Goal: Information Seeking & Learning: Learn about a topic

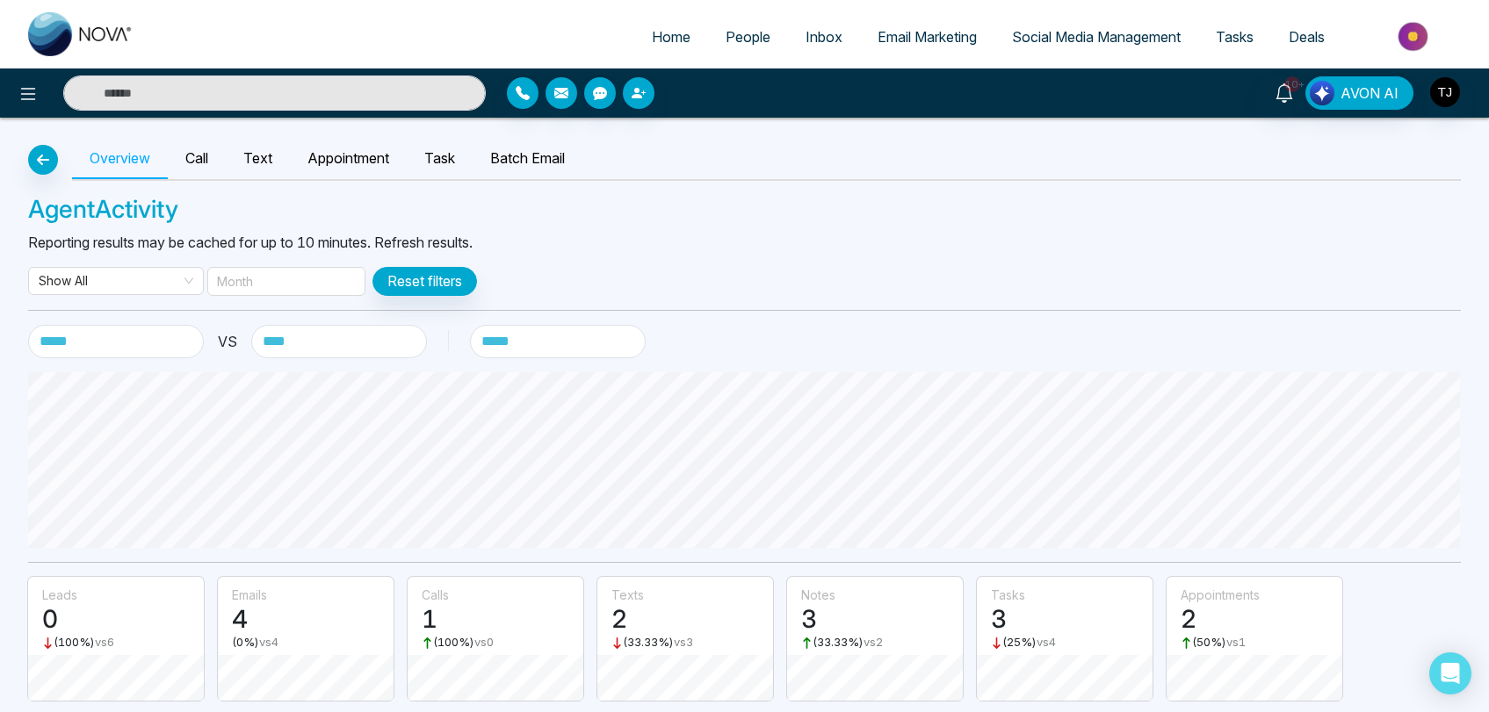
select select "***"
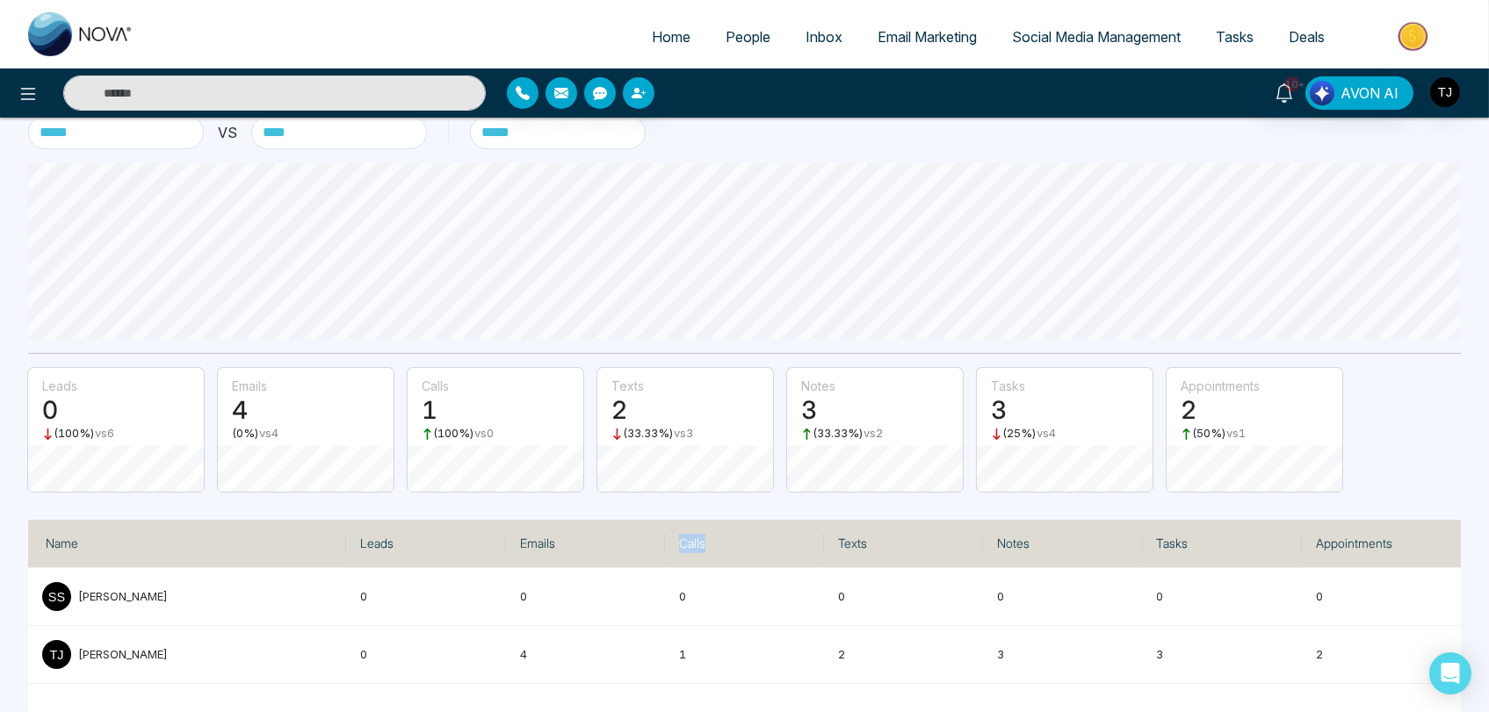
drag, startPoint x: 714, startPoint y: 543, endPoint x: 677, endPoint y: 544, distance: 36.9
click at [677, 544] on th "Calls" at bounding box center [744, 544] width 159 height 48
copy th "Calls"
drag, startPoint x: 870, startPoint y: 538, endPoint x: 838, endPoint y: 544, distance: 32.9
click at [838, 544] on th "Texts" at bounding box center [903, 544] width 159 height 48
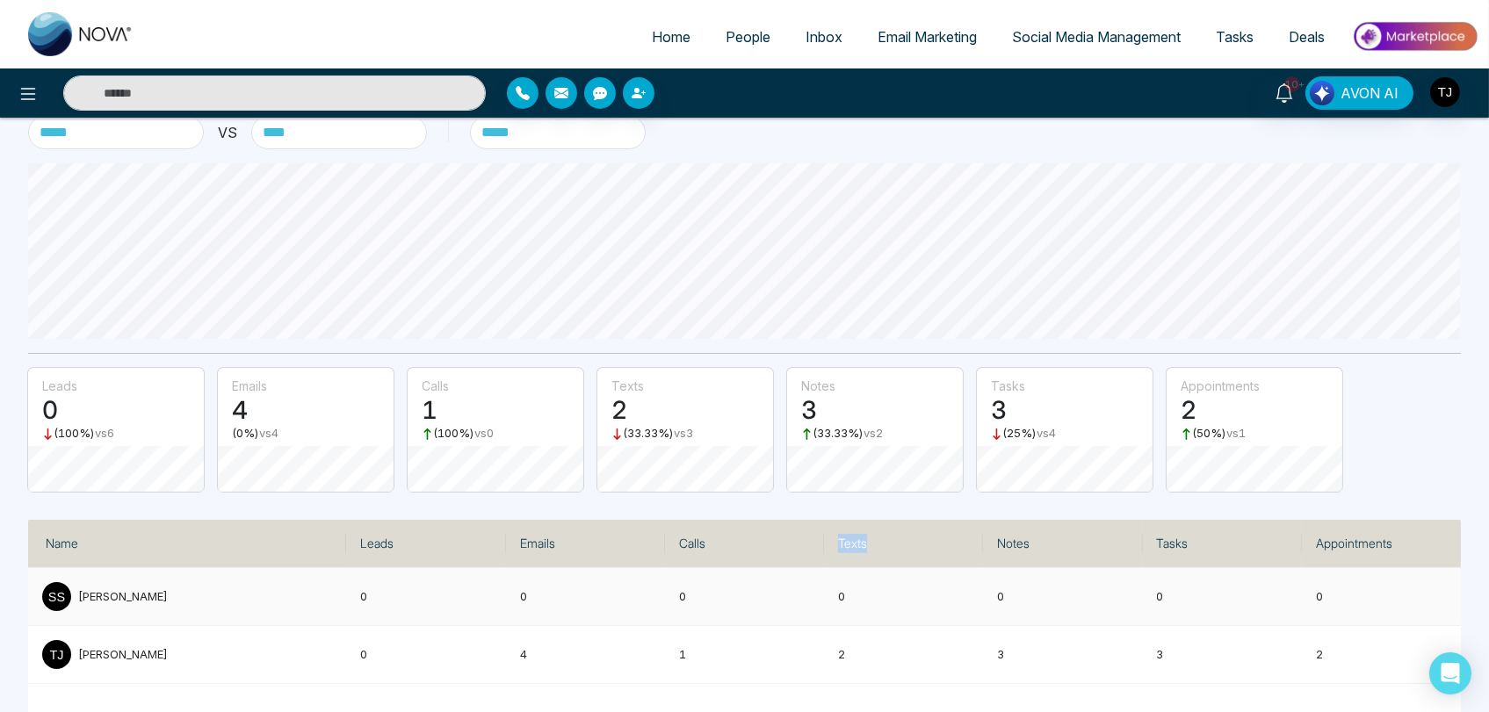
copy th "Texts"
click at [979, 553] on tr "Name Leads Emails Calls Texts Notes Tasks Appointments" at bounding box center [744, 544] width 1432 height 48
copy tr "Notes"
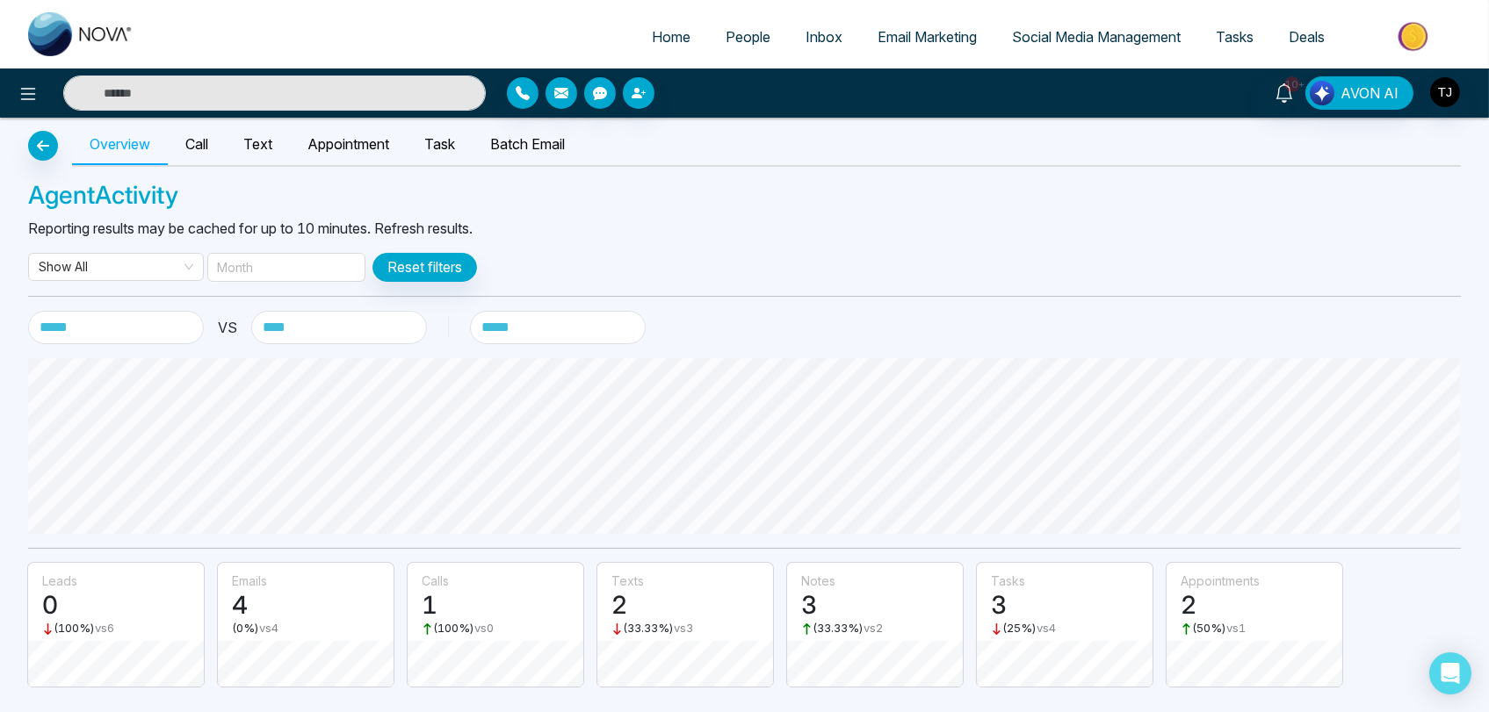
scroll to position [0, 0]
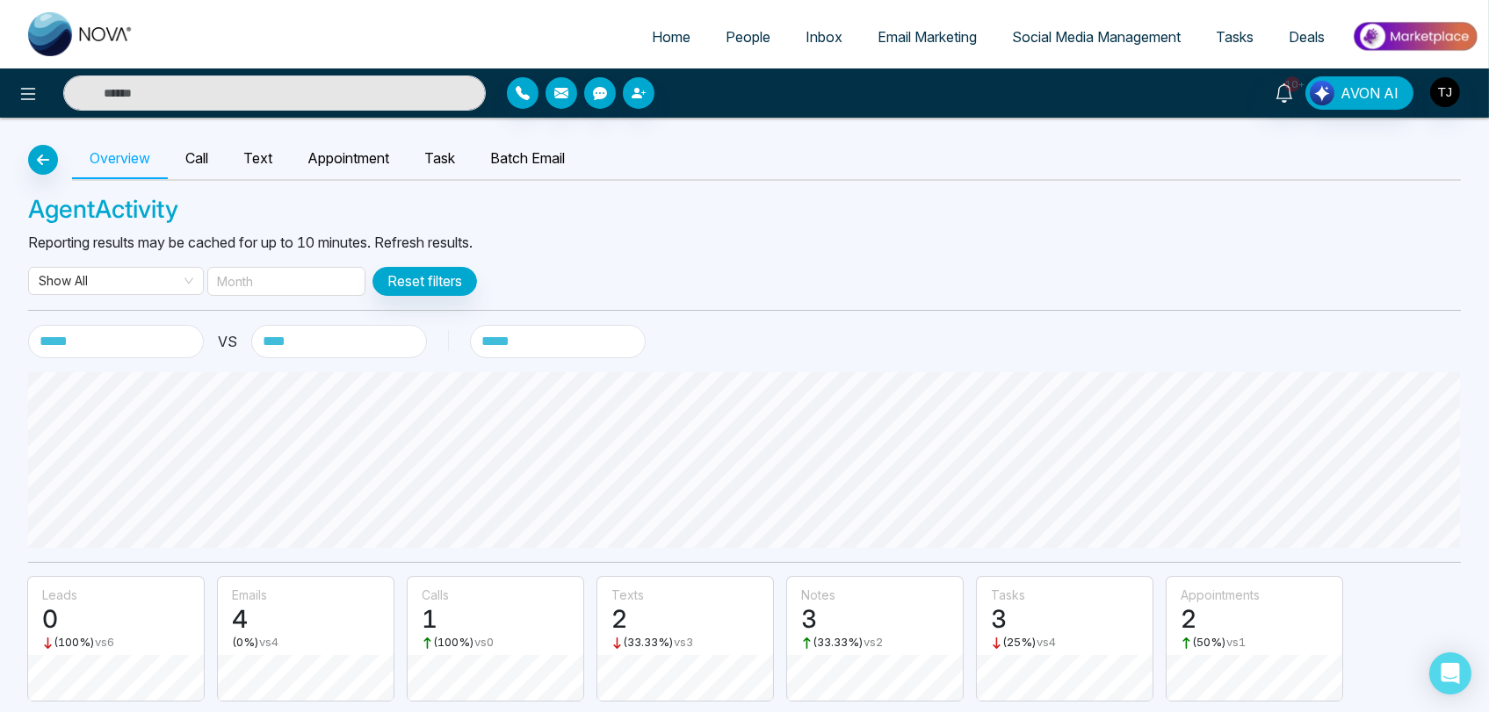
click at [1306, 32] on span "Deals" at bounding box center [1306, 37] width 36 height 18
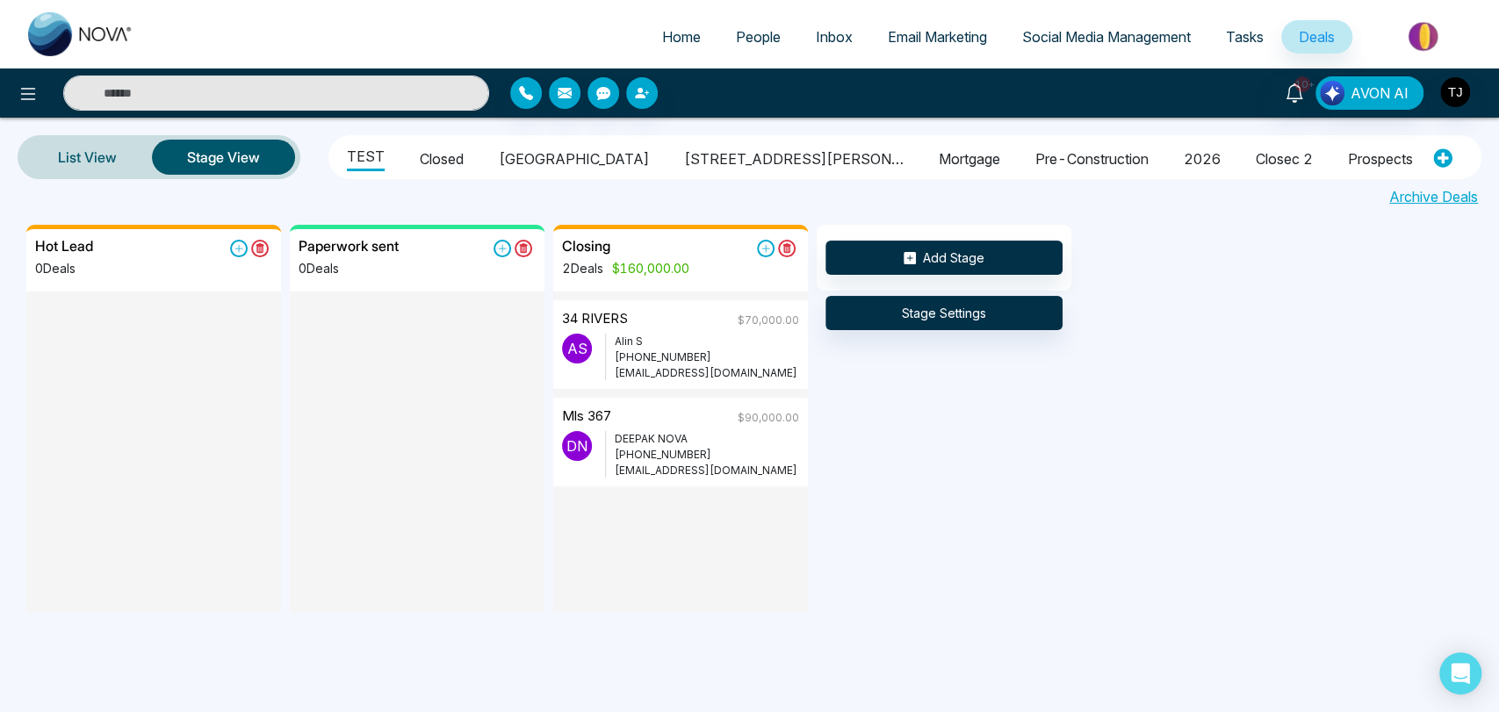
click at [677, 42] on span "Home" at bounding box center [681, 37] width 39 height 18
select select "*"
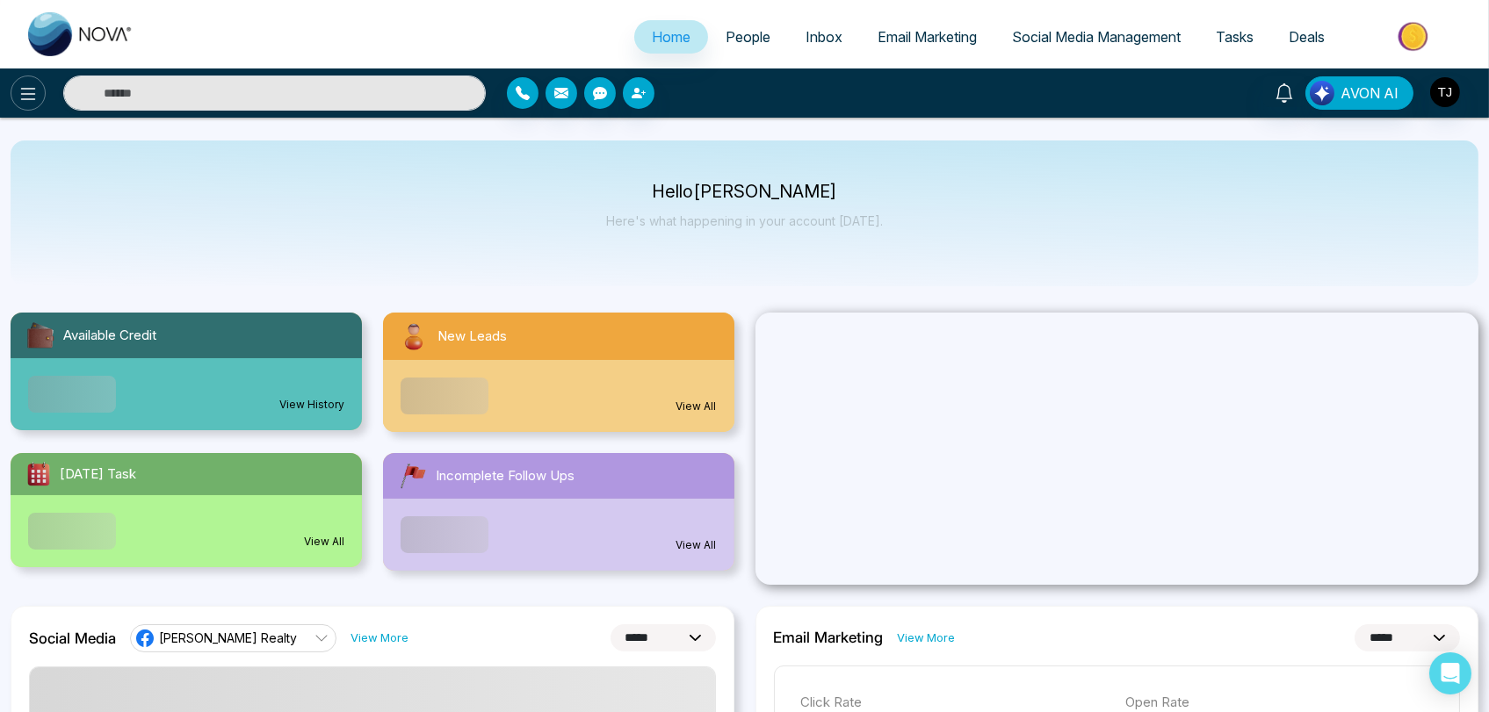
click at [35, 100] on icon at bounding box center [28, 93] width 21 height 21
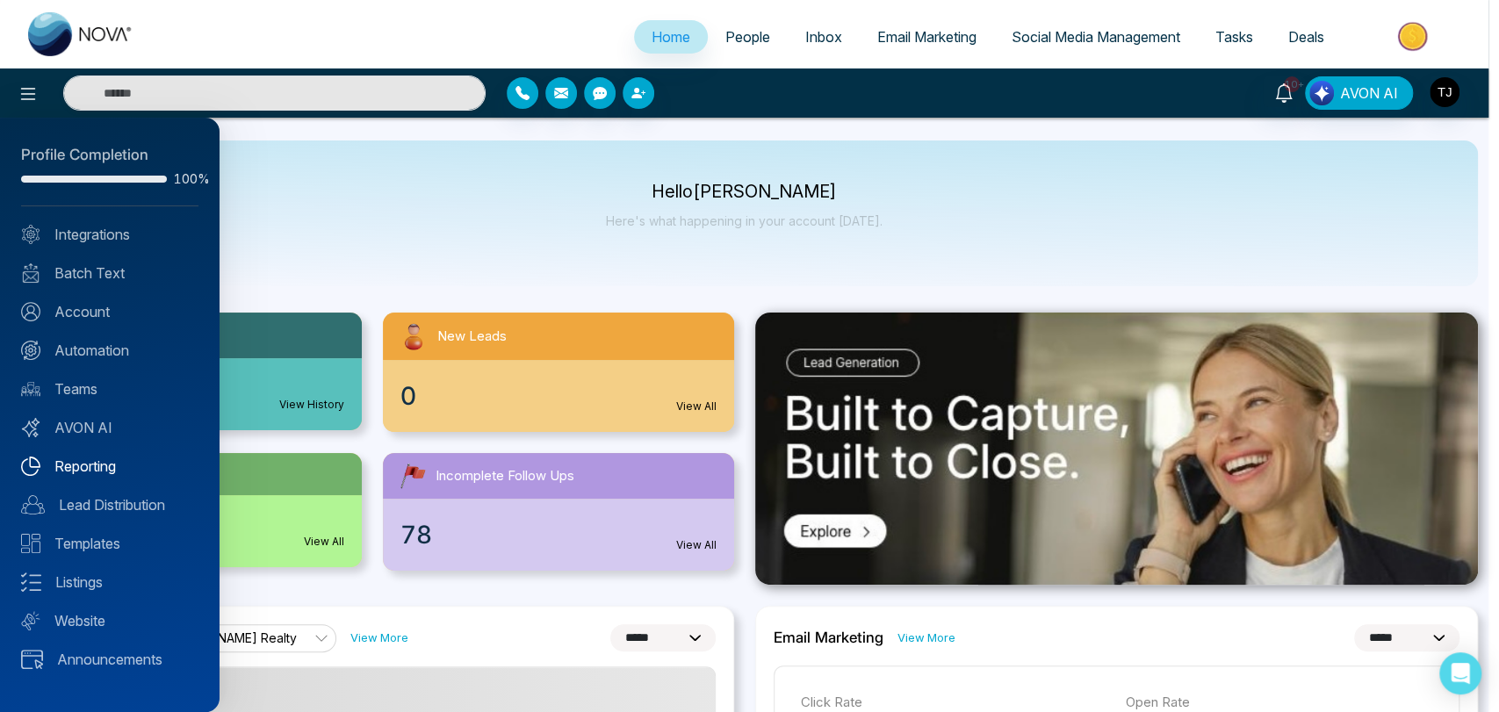
click at [86, 465] on link "Reporting" at bounding box center [109, 466] width 177 height 21
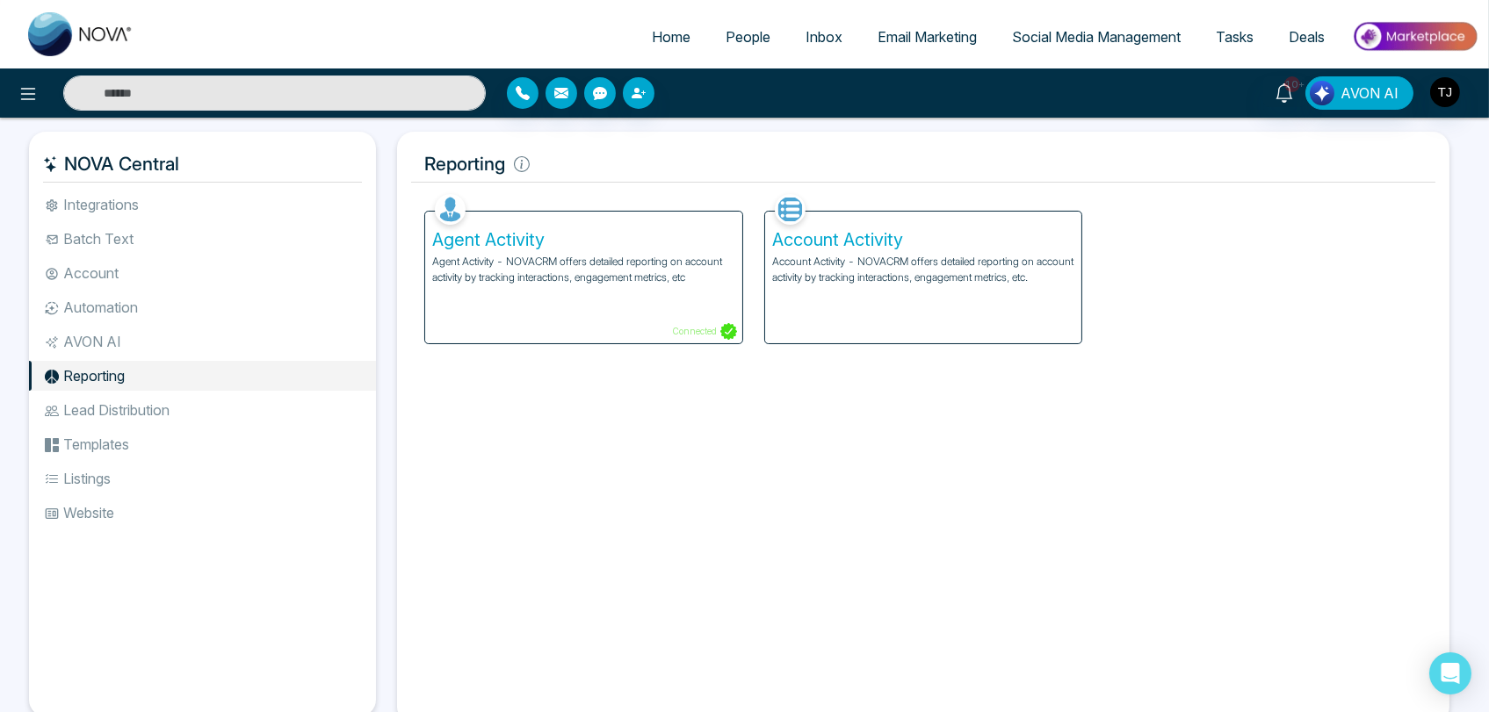
click at [571, 249] on h5 "Agent Activity" at bounding box center [583, 239] width 303 height 21
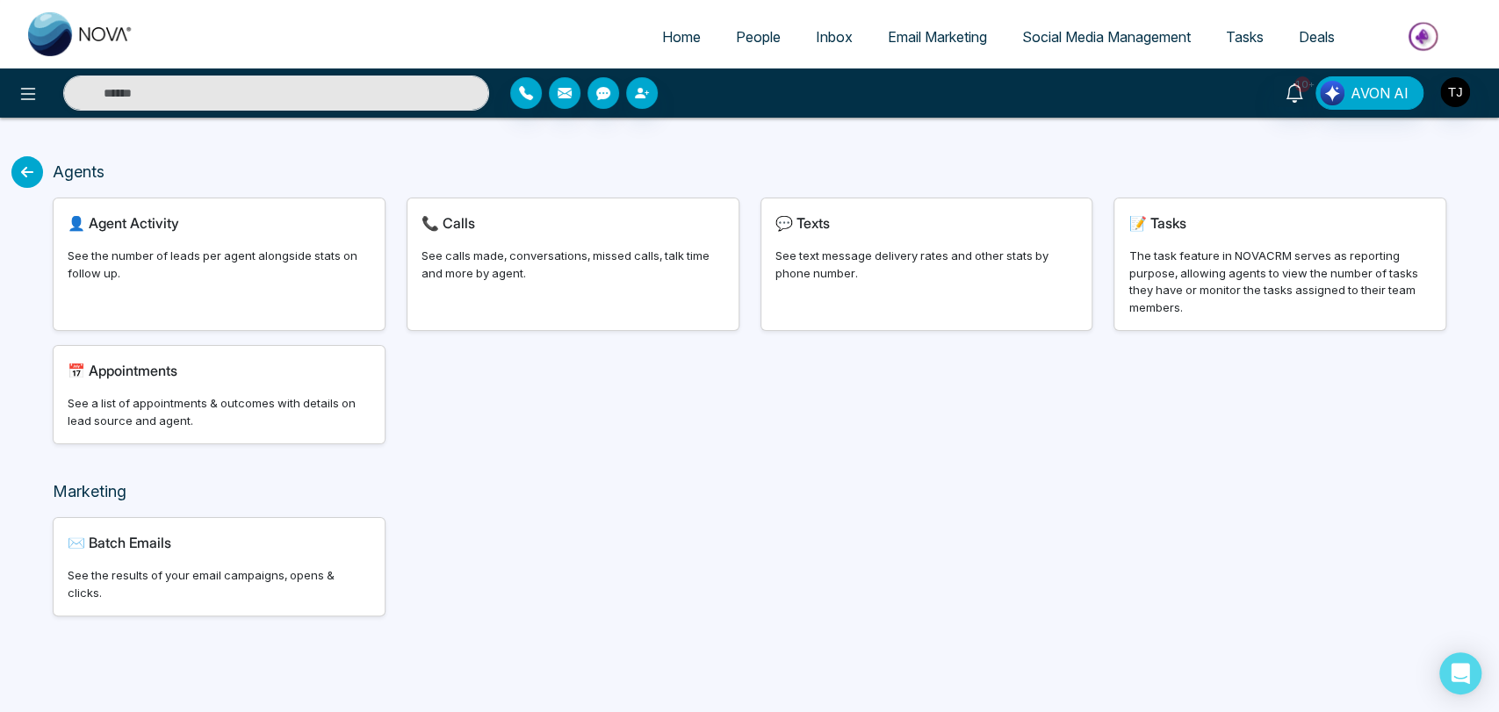
click at [269, 257] on div "See the number of leads per agent alongside stats on follow up." at bounding box center [219, 265] width 303 height 34
select select "***"
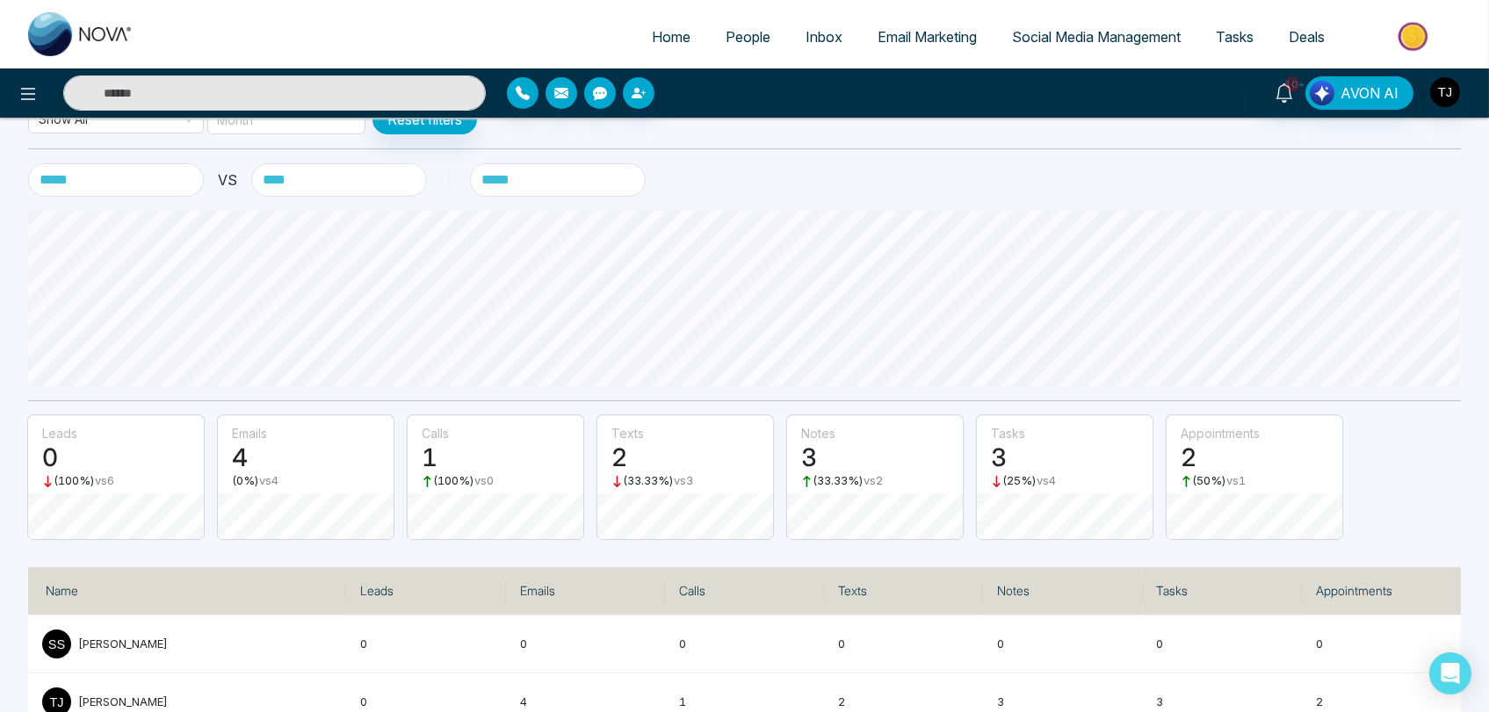
scroll to position [209, 0]
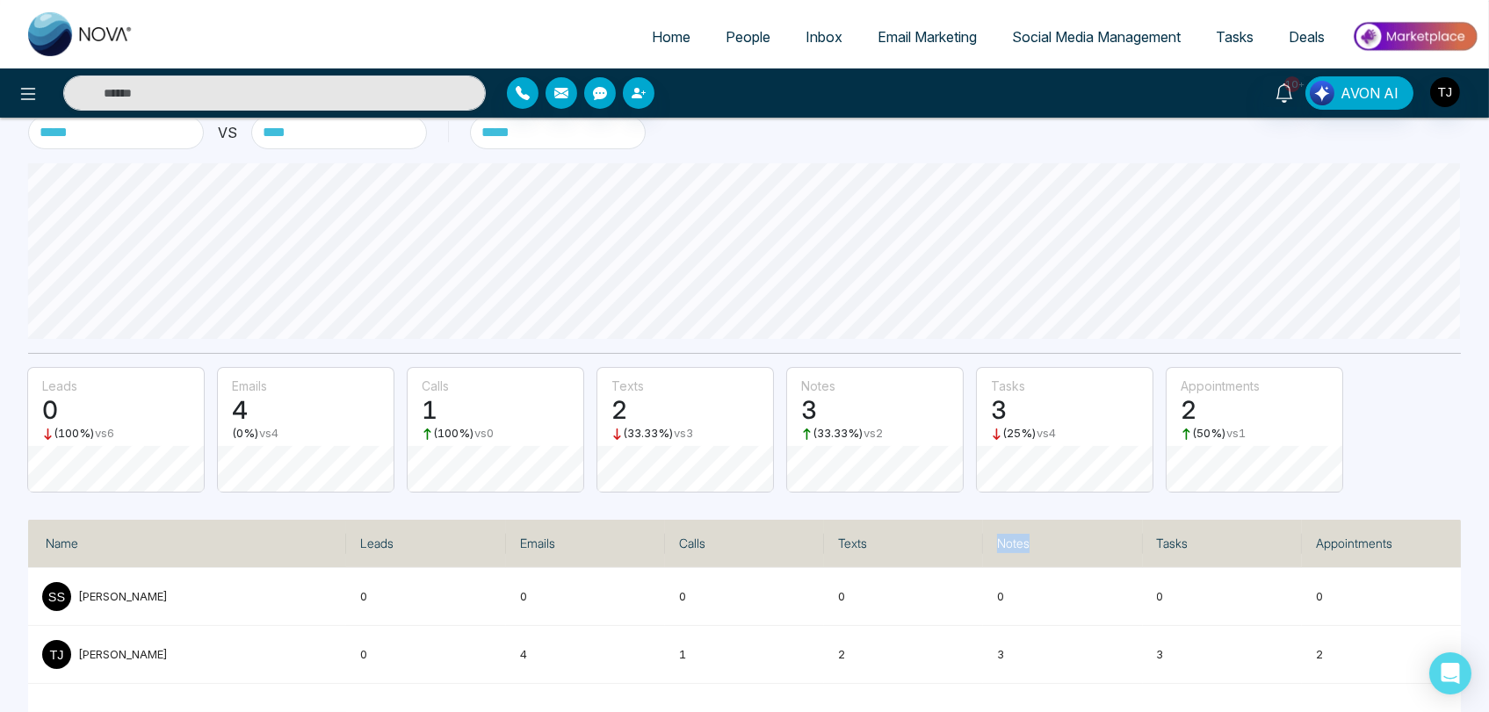
drag, startPoint x: 996, startPoint y: 537, endPoint x: 1035, endPoint y: 539, distance: 38.7
click at [1035, 539] on th "Notes" at bounding box center [1062, 544] width 159 height 48
copy th "Notes"
drag, startPoint x: 1155, startPoint y: 542, endPoint x: 1209, endPoint y: 537, distance: 54.6
click at [1209, 537] on th "Tasks" at bounding box center [1222, 544] width 159 height 48
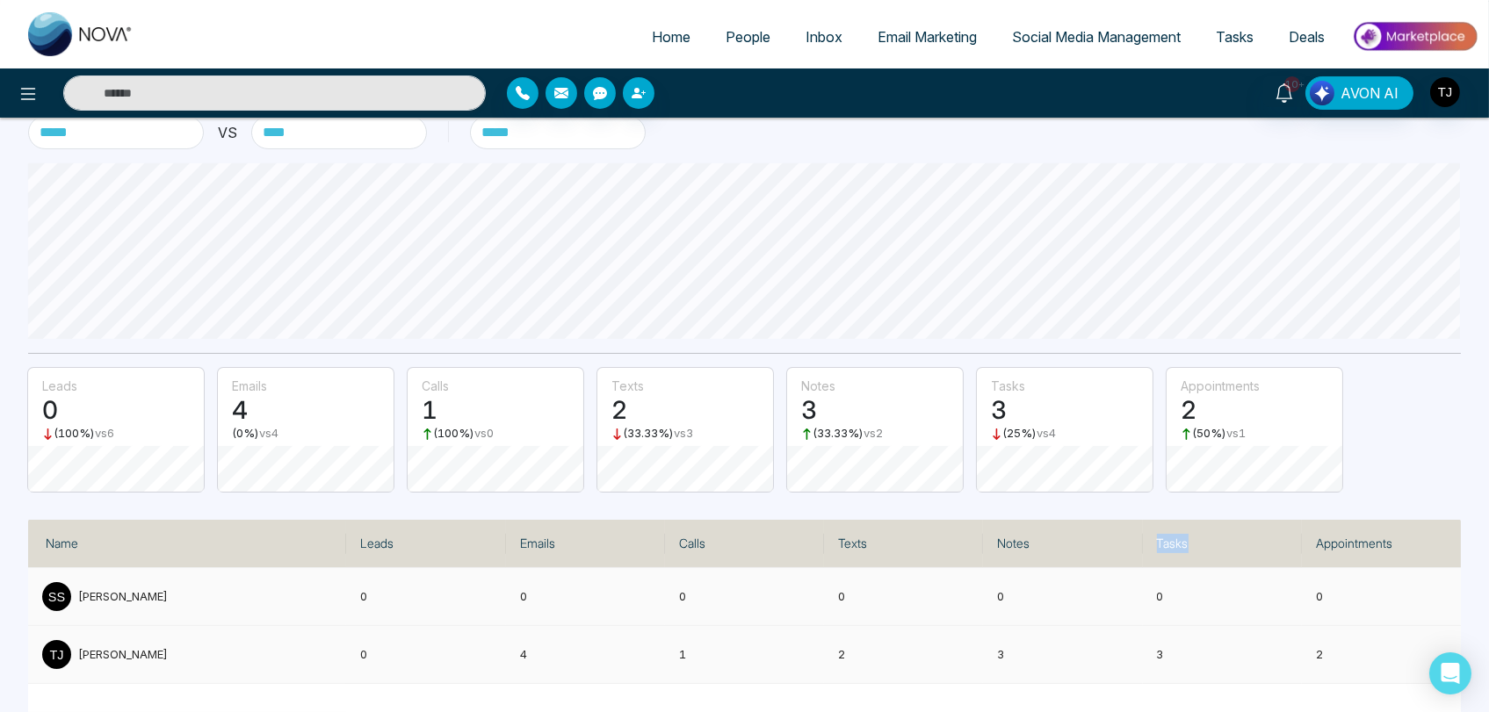
copy th "Tasks"
drag, startPoint x: 1313, startPoint y: 539, endPoint x: 1391, endPoint y: 534, distance: 78.3
click at [1391, 534] on th "Appointments" at bounding box center [1381, 544] width 159 height 48
copy th "Appointments"
click at [1451, 670] on icon "Open Intercom Messenger" at bounding box center [1449, 673] width 20 height 23
